Goal: Transaction & Acquisition: Purchase product/service

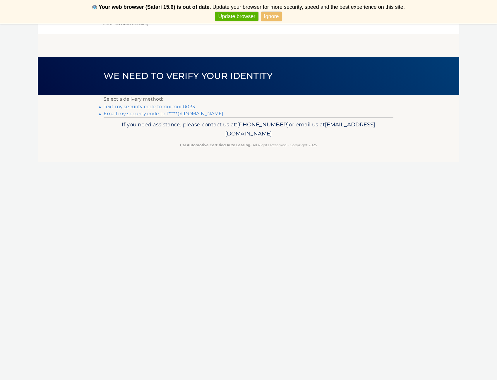
click at [161, 107] on link "Text my security code to xxx-xxx-0033" at bounding box center [149, 107] width 91 height 6
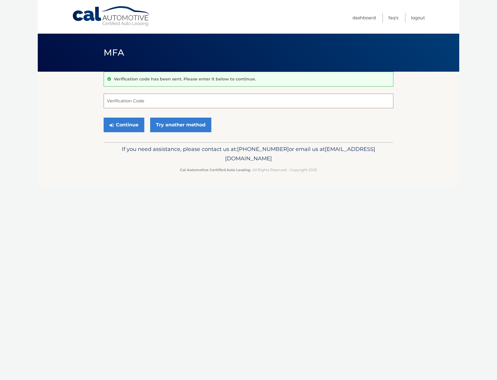
click at [156, 104] on input "Verification Code" at bounding box center [249, 101] width 290 height 15
type input "115278"
click at [125, 121] on button "Continue" at bounding box center [124, 125] width 41 height 15
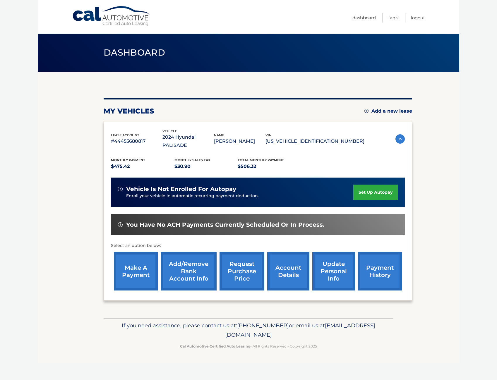
click at [132, 265] on link "make a payment" at bounding box center [136, 271] width 44 height 38
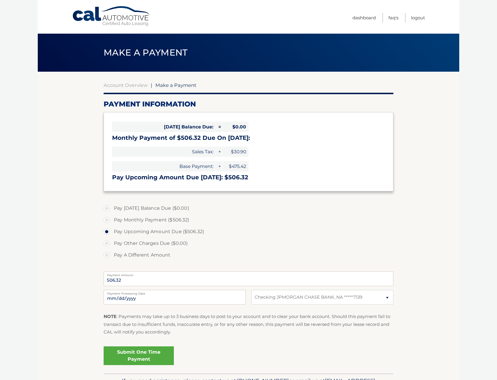
select select "ZWI3Zjg3NTItNDY2NS00ZjY2LWI1MTUtNWExMDQzYjZjZTY3"
click at [106, 218] on label "Pay Monthly Payment ($506.32)" at bounding box center [249, 220] width 290 height 12
click at [106, 218] on input "Pay Monthly Payment ($506.32)" at bounding box center [109, 218] width 6 height 9
radio input "true"
click at [140, 358] on link "Submit One Time Payment" at bounding box center [139, 355] width 70 height 19
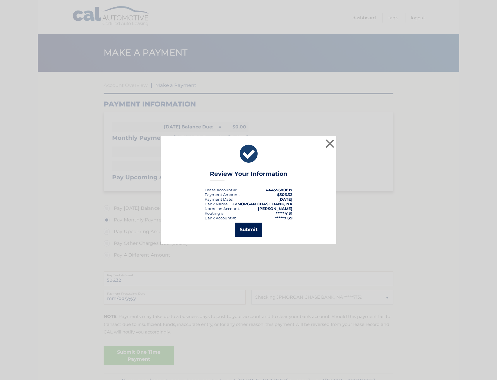
click at [253, 234] on button "Submit" at bounding box center [248, 230] width 27 height 14
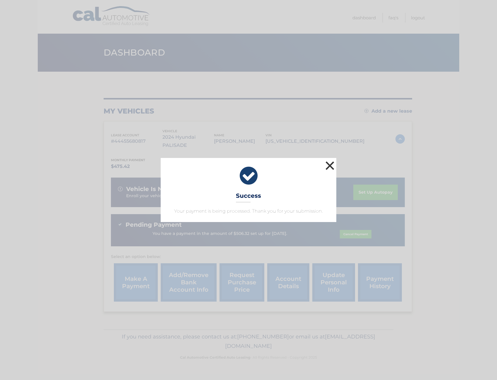
click at [330, 167] on button "×" at bounding box center [330, 166] width 12 height 12
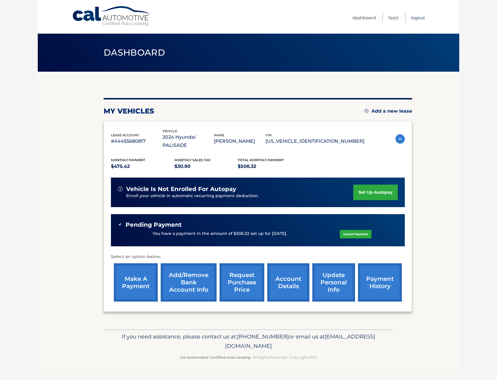
click at [418, 19] on link "Logout" at bounding box center [418, 18] width 14 height 10
